Goal: Transaction & Acquisition: Purchase product/service

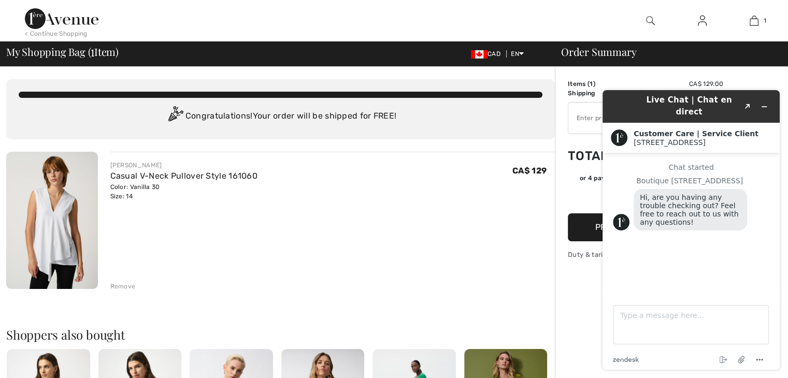
click at [537, 191] on div "CA$ 129" at bounding box center [534, 181] width 43 height 40
click at [530, 217] on div "[PERSON_NAME] Casual V-Neck Pullover Style 161060 Color: Vanilla 30 Size: 14 Fi…" at bounding box center [332, 221] width 445 height 139
click at [765, 103] on icon "Minimize widget" at bounding box center [764, 106] width 7 height 7
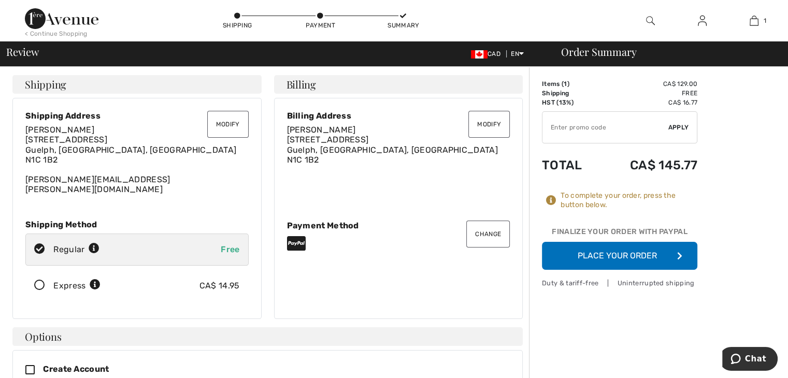
click at [587, 251] on button "Place Your Order" at bounding box center [620, 256] width 156 height 28
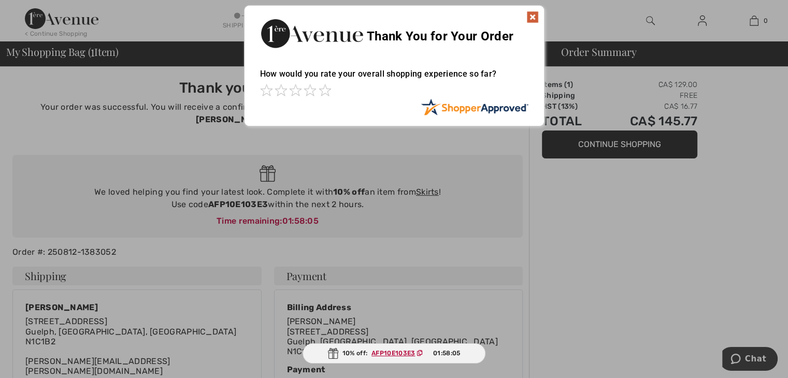
click at [375, 207] on div at bounding box center [394, 189] width 788 height 378
click at [536, 16] on img at bounding box center [533, 17] width 12 height 12
